Goal: Information Seeking & Learning: Learn about a topic

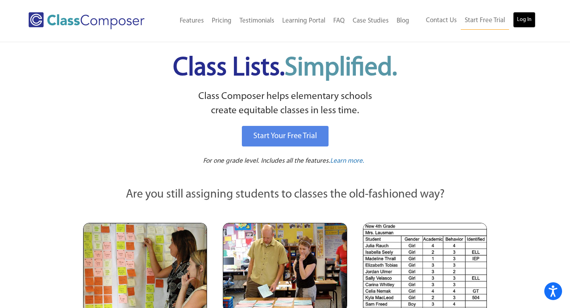
click at [523, 19] on link "Log In" at bounding box center [524, 20] width 23 height 16
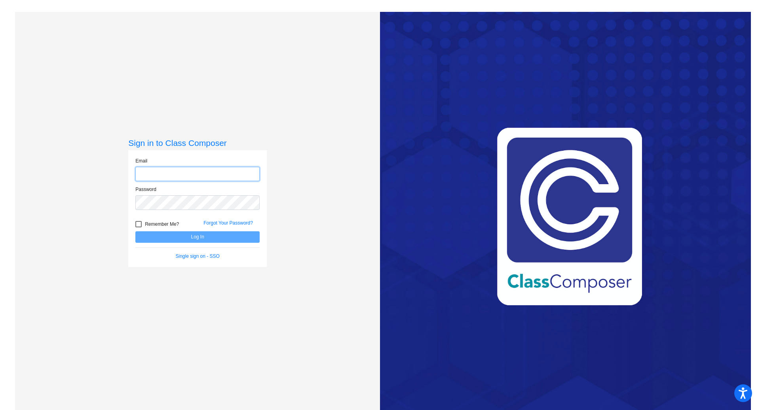
type input "jmackey@lasd.net"
click at [177, 236] on button "Log In" at bounding box center [197, 236] width 124 height 11
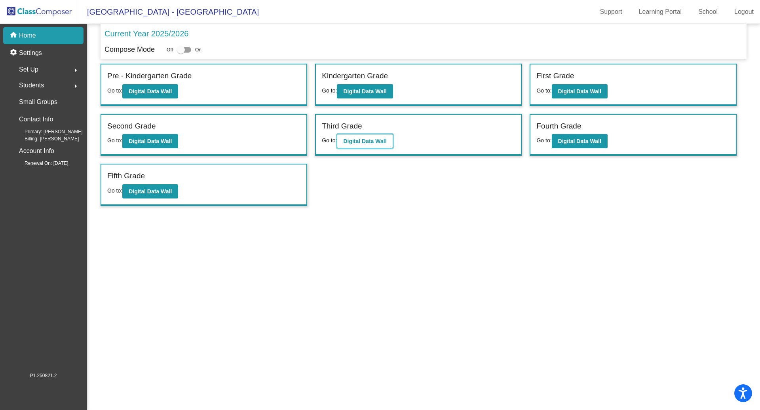
click at [373, 141] on b "Digital Data Wall" at bounding box center [364, 141] width 43 height 6
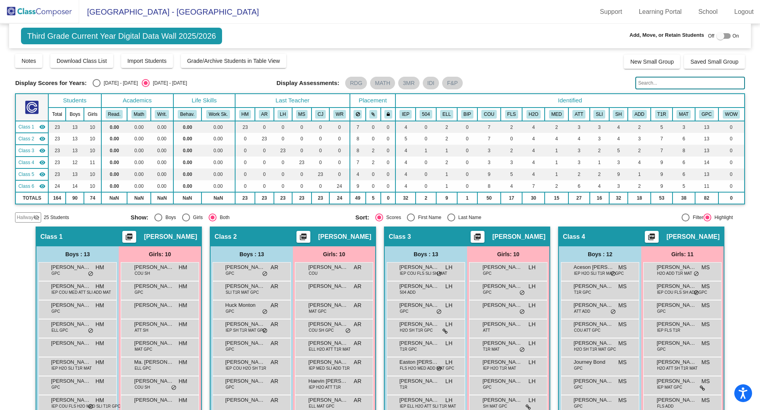
click at [57, 7] on img at bounding box center [39, 11] width 79 height 23
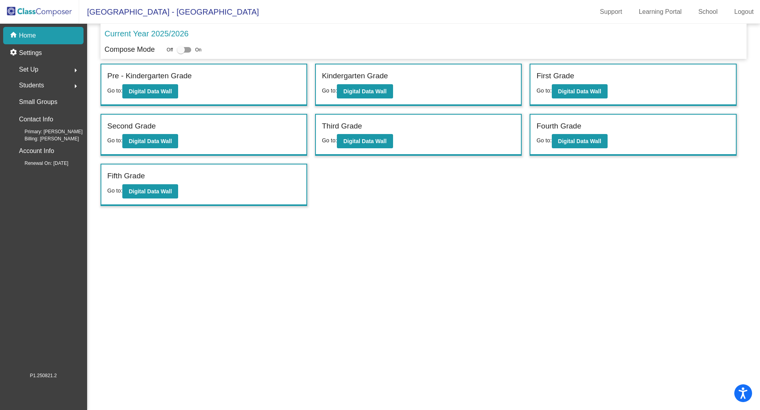
click at [53, 71] on div "Set Up arrow_right" at bounding box center [46, 70] width 76 height 16
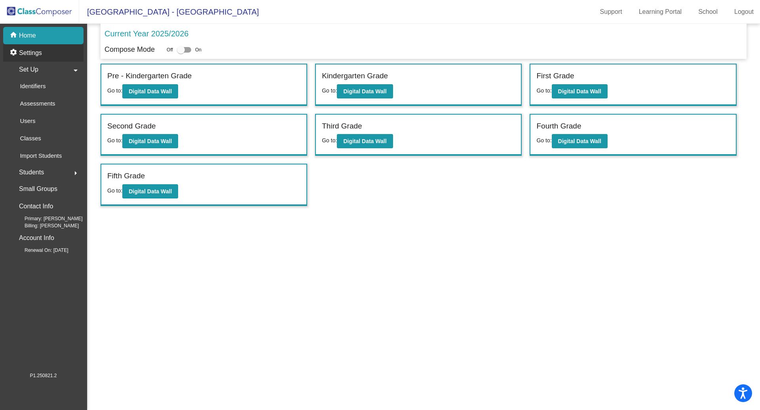
click at [36, 57] on div "settings Settings" at bounding box center [43, 52] width 80 height 17
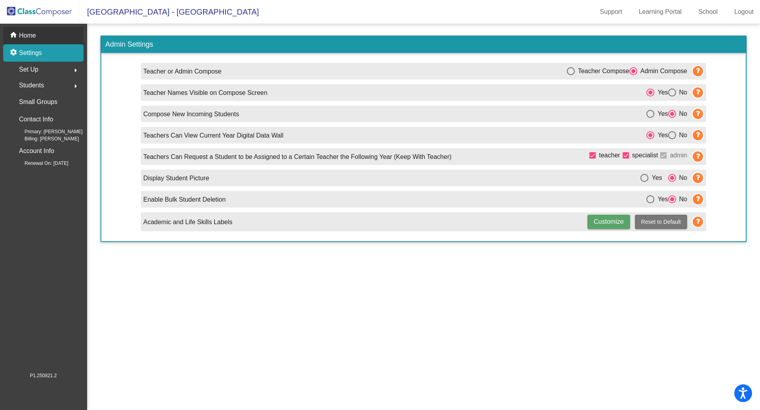
click at [34, 39] on p "Home" at bounding box center [27, 35] width 17 height 9
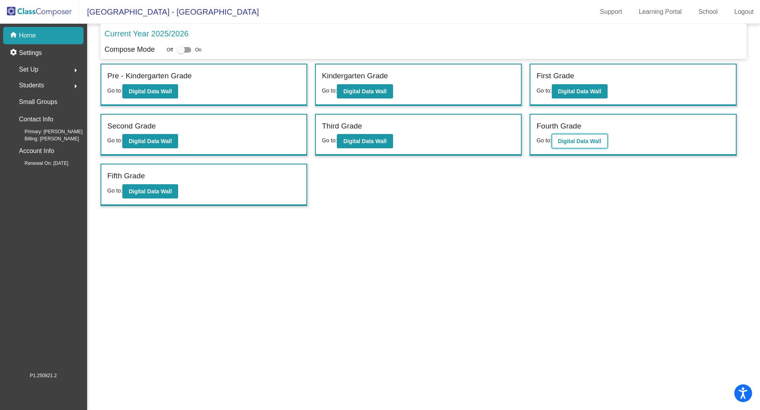
click at [575, 144] on button "Digital Data Wall" at bounding box center [579, 141] width 56 height 14
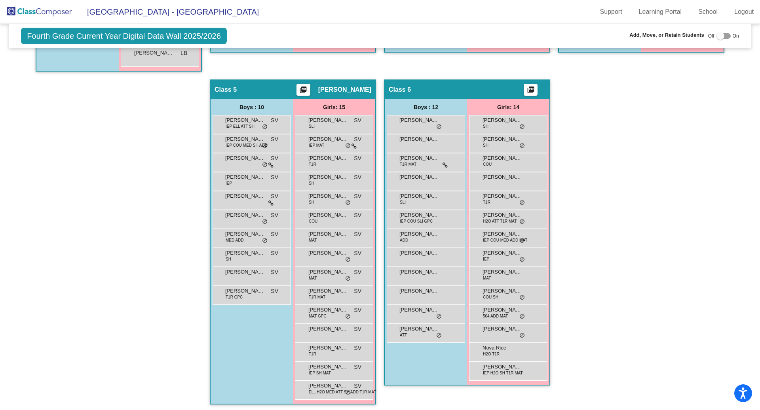
scroll to position [501, 0]
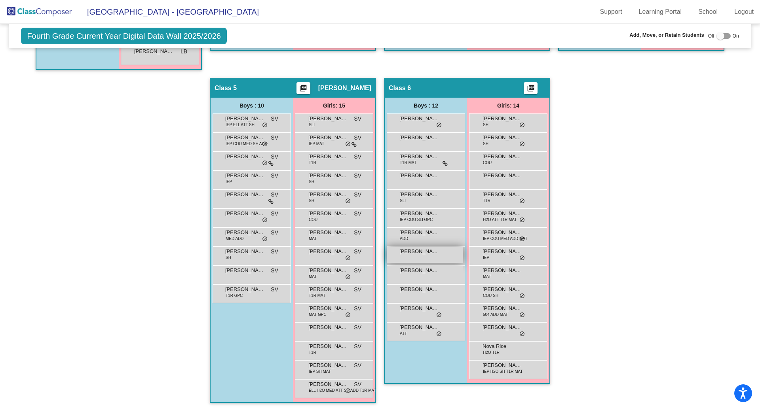
click at [435, 247] on div "Miles Smith lock do_not_disturb_alt" at bounding box center [425, 255] width 76 height 16
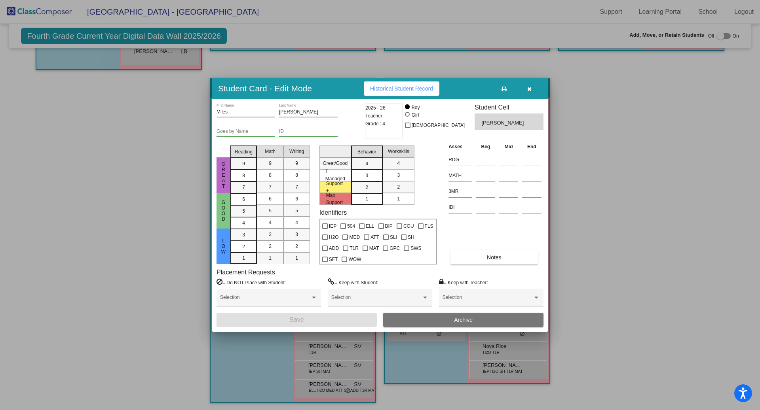
click at [531, 90] on button "button" at bounding box center [528, 88] width 25 height 14
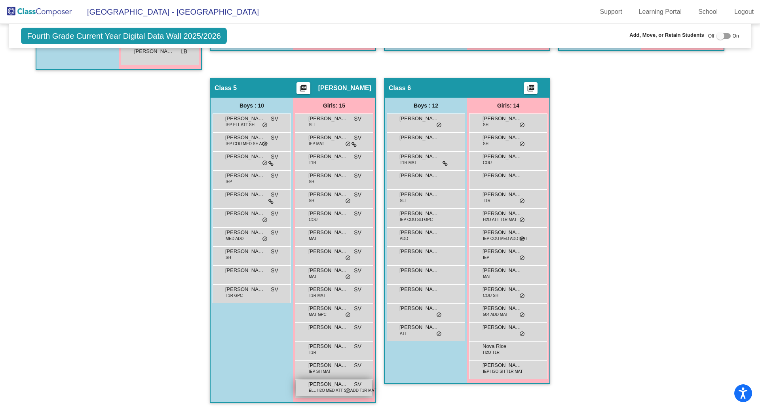
click at [318, 380] on div "Sofia Flores ELL H2O MED ATT SH ADD T1R MAT SV lock do_not_disturb_alt" at bounding box center [334, 388] width 76 height 16
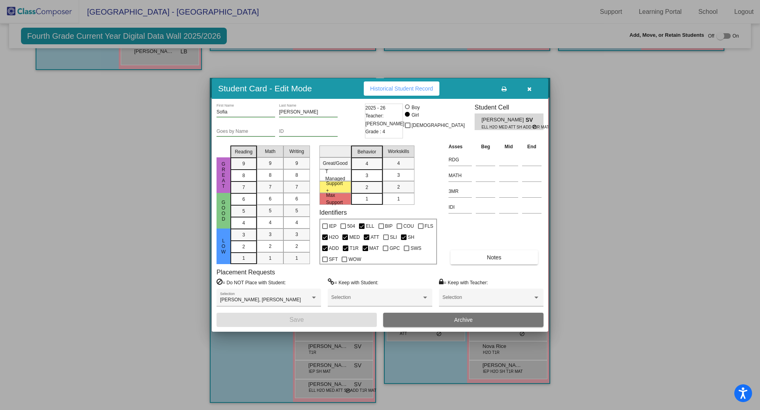
click at [398, 87] on span "Historical Student Record" at bounding box center [401, 88] width 63 height 6
click at [534, 88] on button "button" at bounding box center [528, 88] width 25 height 14
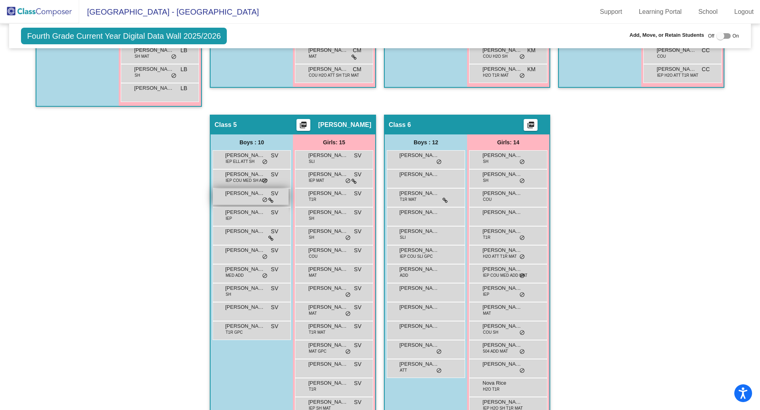
scroll to position [0, 0]
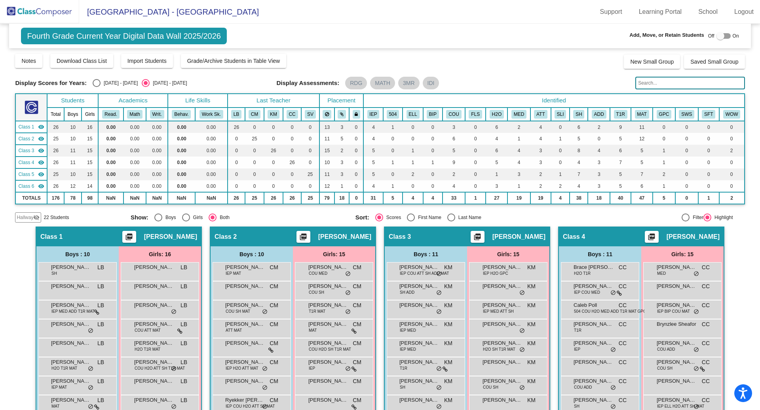
click at [96, 83] on div "Select an option" at bounding box center [97, 83] width 8 height 8
click at [96, 87] on input "2024 - 2025" at bounding box center [96, 87] width 0 height 0
radio input "true"
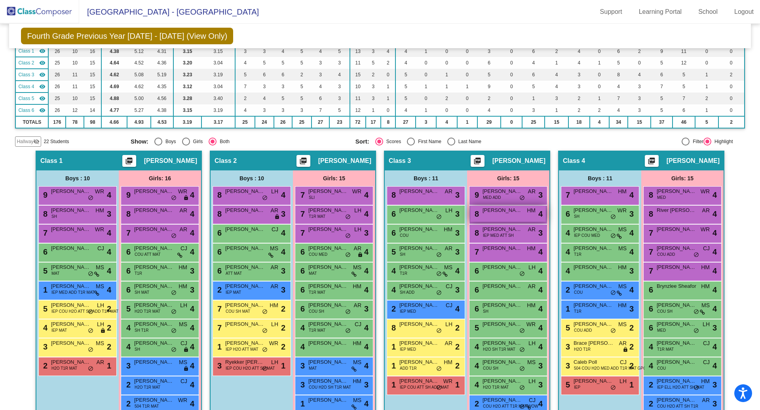
scroll to position [75, 0]
